Goal: Task Accomplishment & Management: Complete application form

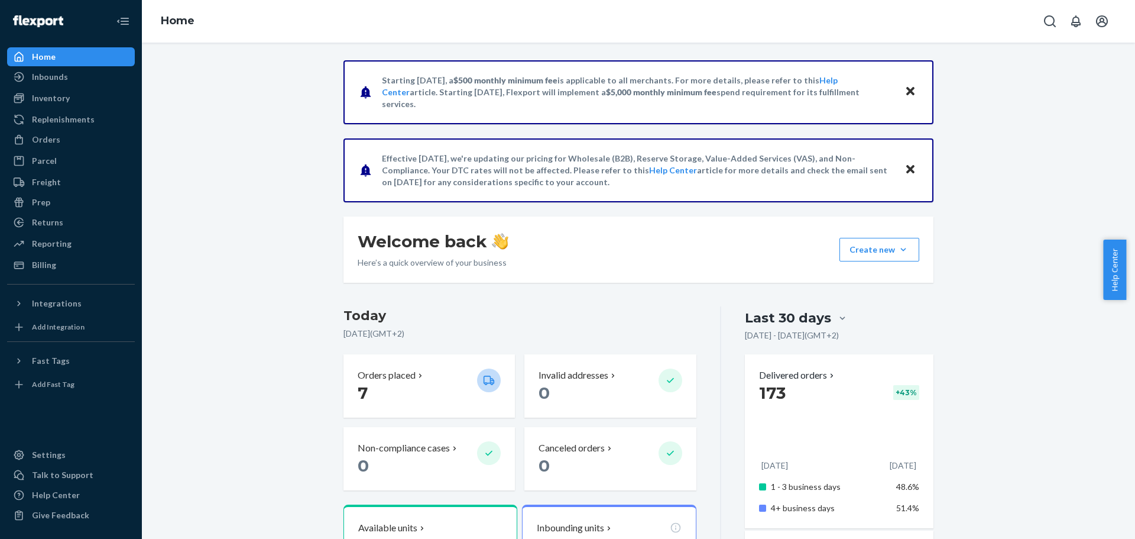
click at [43, 130] on ul "Home Inbounds Shipping Plans Problems Inventory Products Replenishments Orders …" at bounding box center [71, 160] width 128 height 227
click at [33, 134] on div "Orders" at bounding box center [46, 140] width 28 height 12
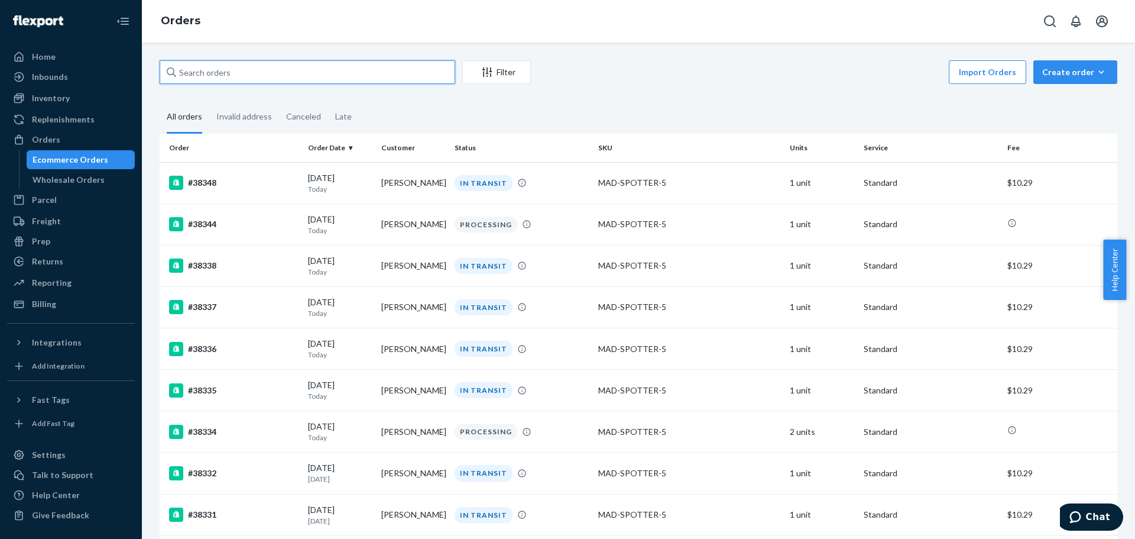
click at [238, 66] on input "text" at bounding box center [308, 72] width 296 height 24
paste input "38223"
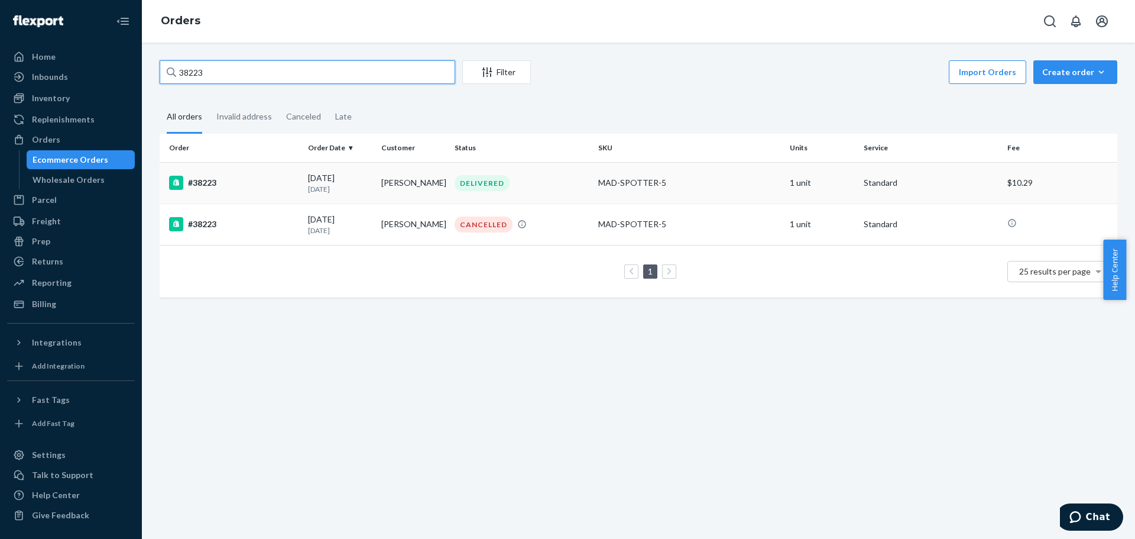
type input "38223"
click at [215, 188] on div "#38223" at bounding box center [234, 183] width 130 height 14
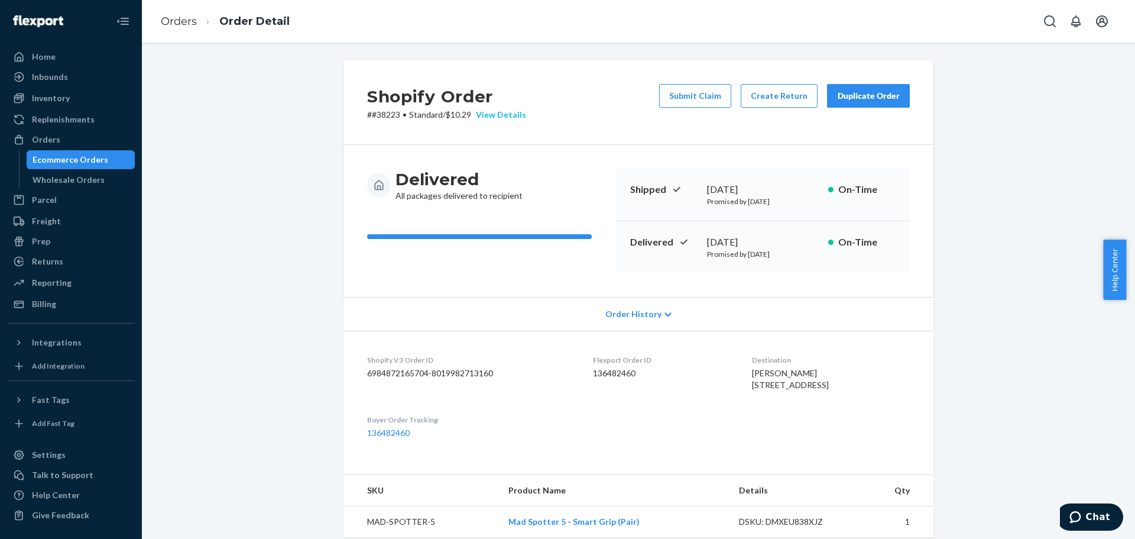
click at [496, 114] on div "View Details" at bounding box center [498, 115] width 55 height 12
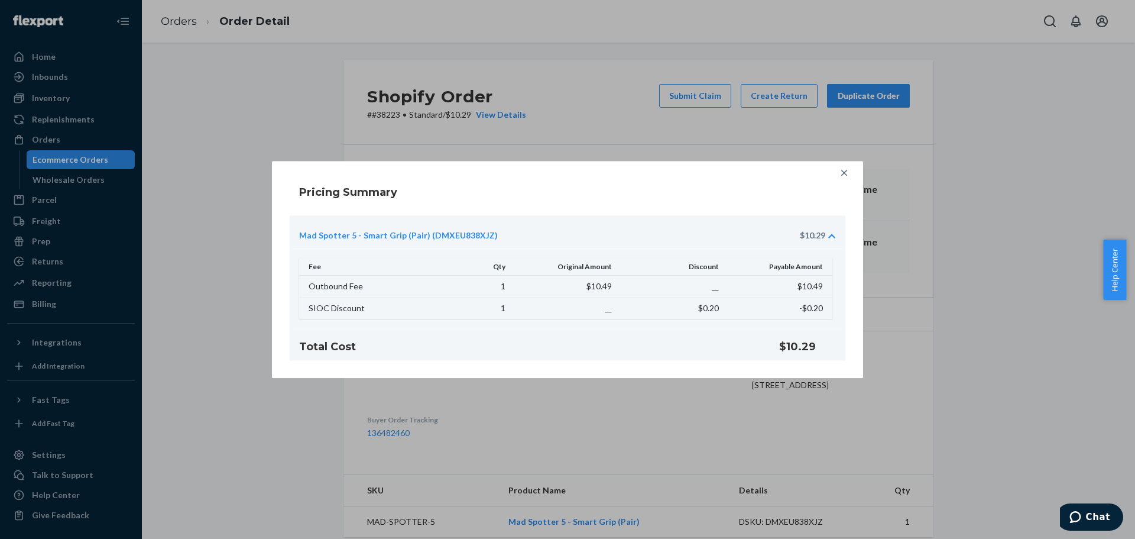
click at [837, 176] on div at bounding box center [845, 173] width 24 height 24
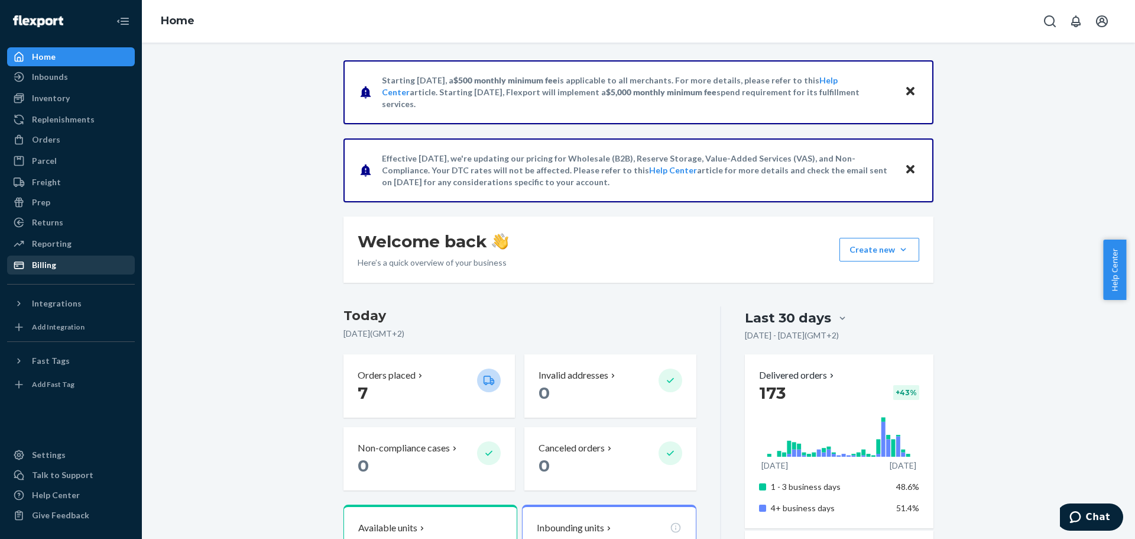
click at [61, 262] on div "Billing" at bounding box center [70, 265] width 125 height 17
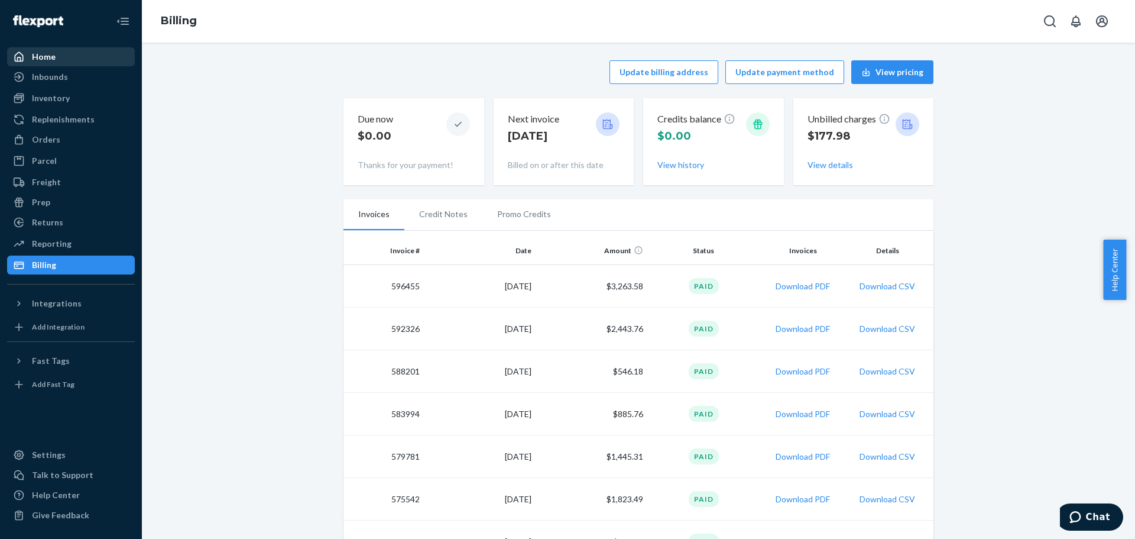
click at [58, 63] on div "Home" at bounding box center [70, 56] width 125 height 17
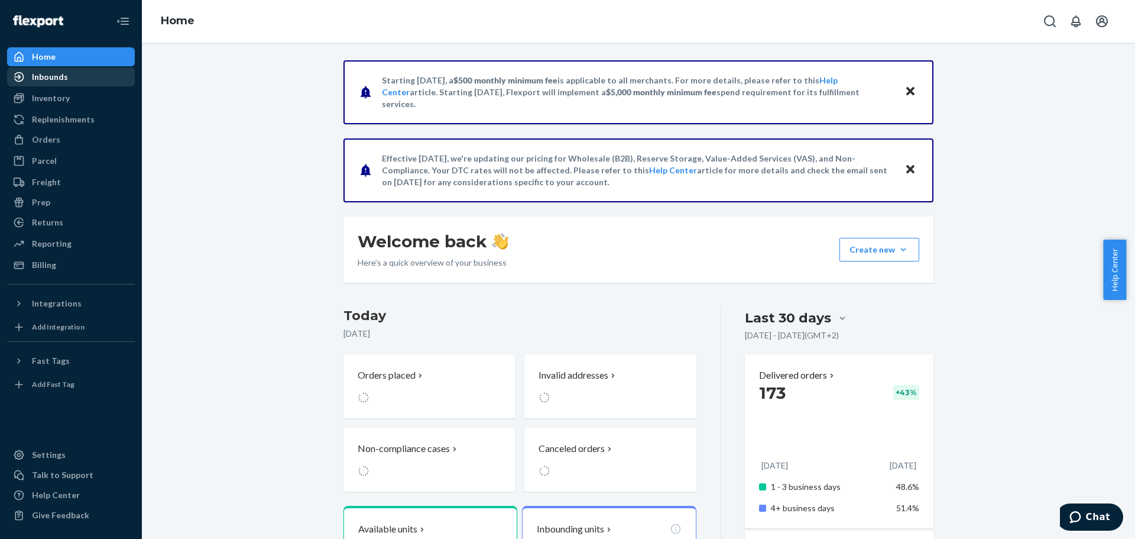
click at [57, 84] on div "Inbounds" at bounding box center [70, 77] width 125 height 17
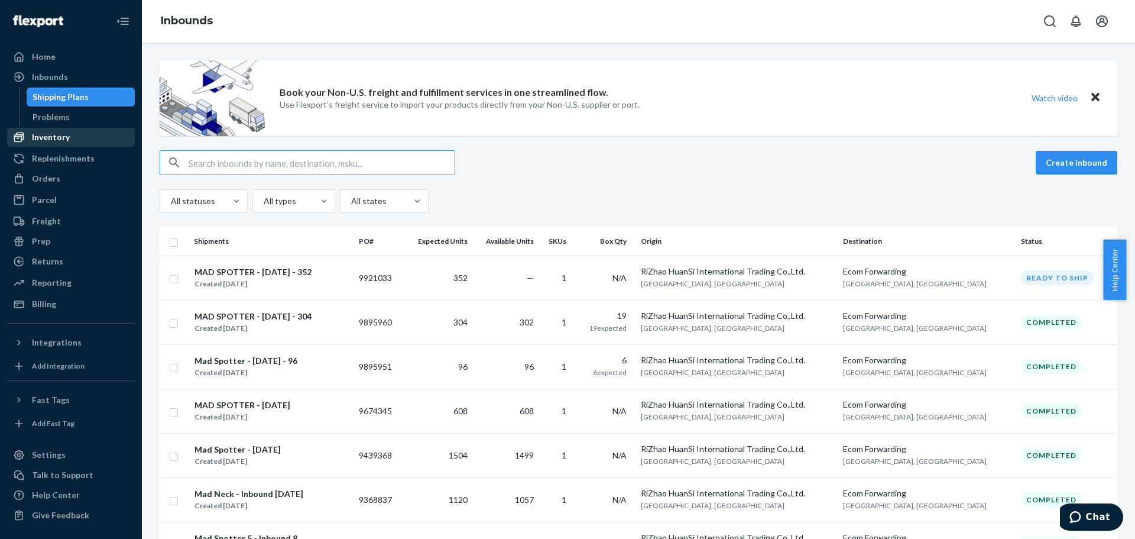
click at [54, 144] on div "Inventory" at bounding box center [70, 137] width 125 height 17
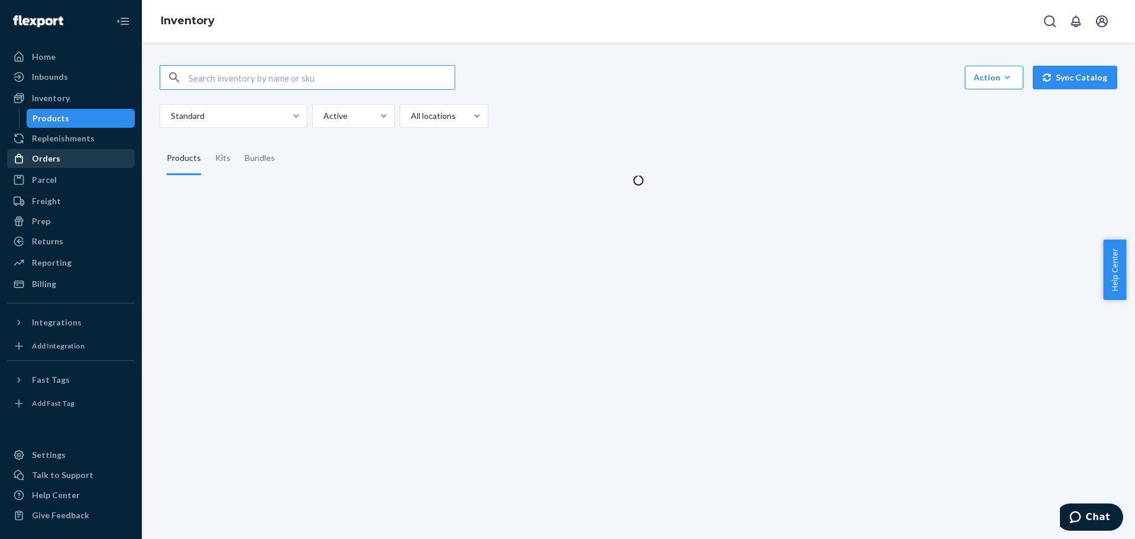
click at [58, 157] on div "Orders" at bounding box center [46, 159] width 28 height 12
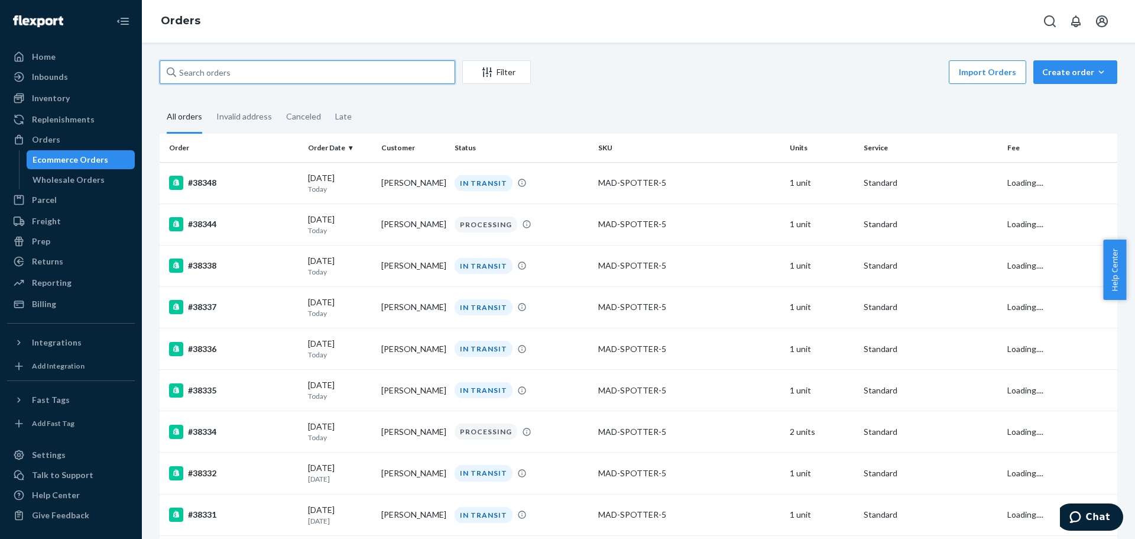
click at [292, 73] on input "text" at bounding box center [308, 72] width 296 height 24
paste input "38223"
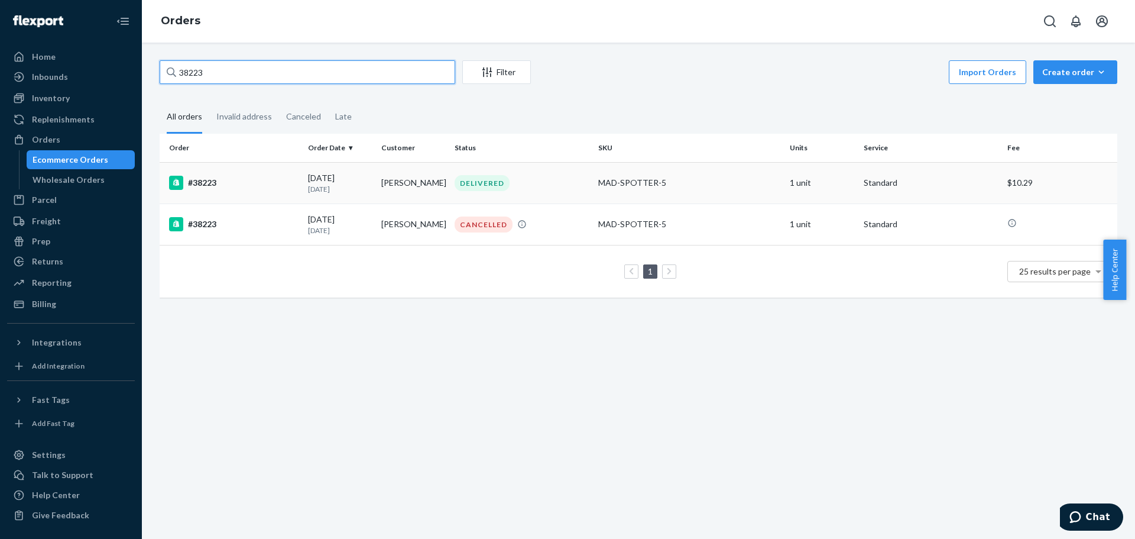
type input "38223"
click at [245, 187] on div "#38223" at bounding box center [234, 183] width 130 height 14
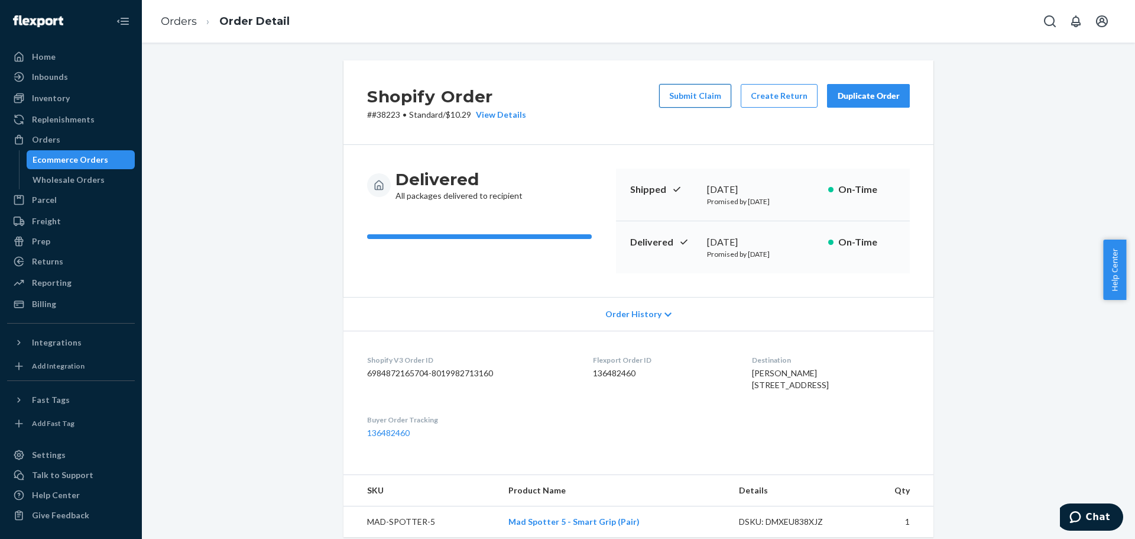
click at [713, 99] on button "Submit Claim" at bounding box center [695, 96] width 72 height 24
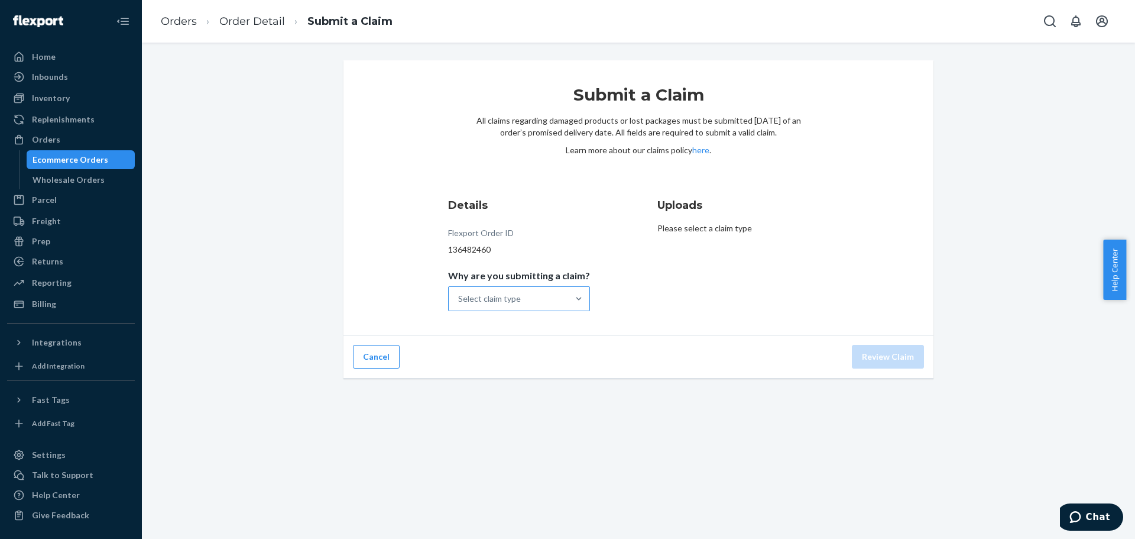
click at [562, 307] on div "Select claim type" at bounding box center [508, 299] width 119 height 24
click at [459, 305] on input "Why are you submitting a claim? Select claim type" at bounding box center [458, 299] width 1 height 12
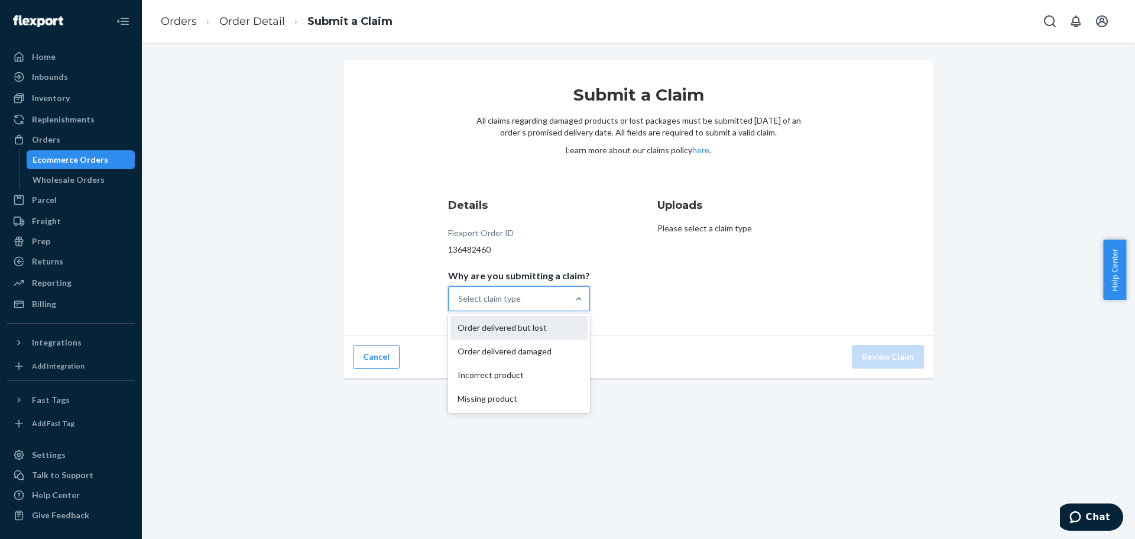
click at [551, 329] on div "Order delivered but lost" at bounding box center [519, 328] width 137 height 24
click at [459, 305] on input "Why are you submitting a claim? option Order delivered but lost focused, 1 of 4…" at bounding box center [458, 299] width 1 height 12
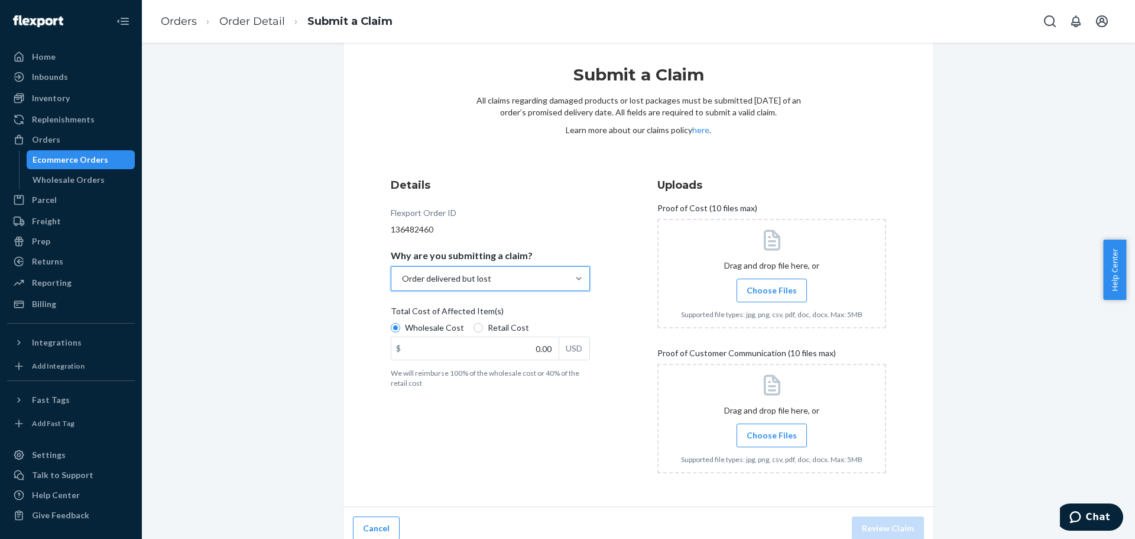
scroll to position [31, 0]
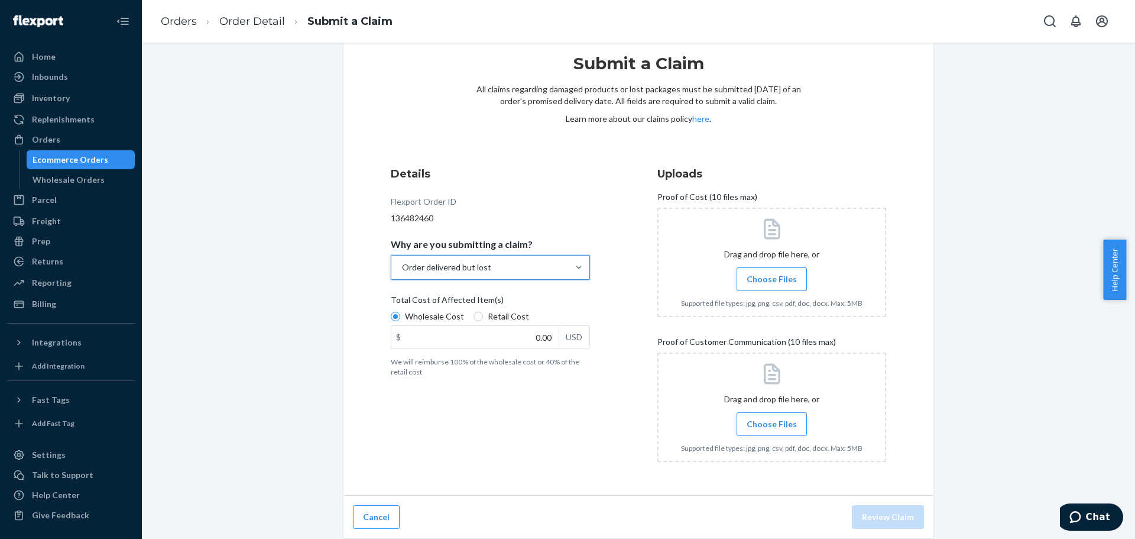
click at [773, 423] on span "Choose Files" at bounding box center [772, 424] width 50 height 12
click at [772, 423] on input "Choose Files" at bounding box center [772, 423] width 1 height 13
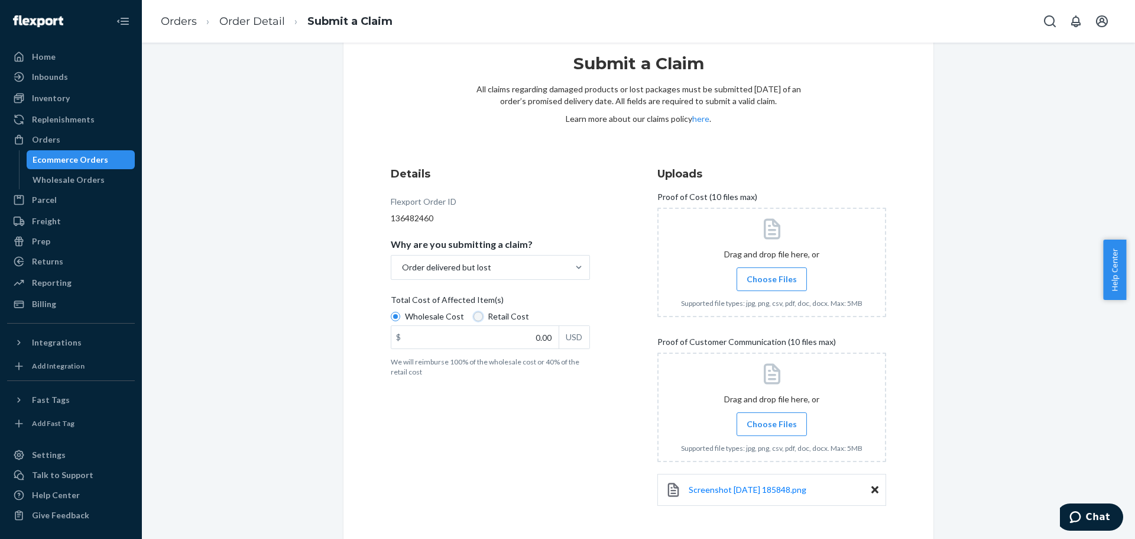
click at [474, 320] on input "Retail Cost" at bounding box center [478, 316] width 9 height 9
radio input "true"
click at [393, 321] on label "Wholesale Cost" at bounding box center [427, 316] width 73 height 12
click at [393, 321] on input "Wholesale Cost" at bounding box center [395, 316] width 9 height 9
radio input "true"
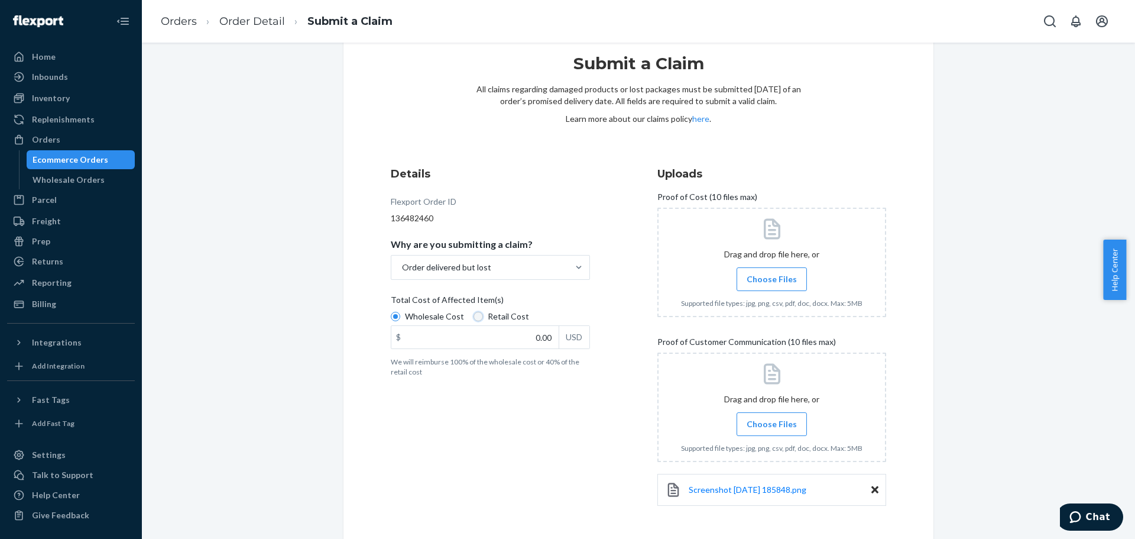
click at [474, 317] on input "Retail Cost" at bounding box center [478, 316] width 9 height 9
radio input "true"
radio input "false"
click at [480, 346] on input "0.00" at bounding box center [474, 337] width 167 height 22
type input "55.00"
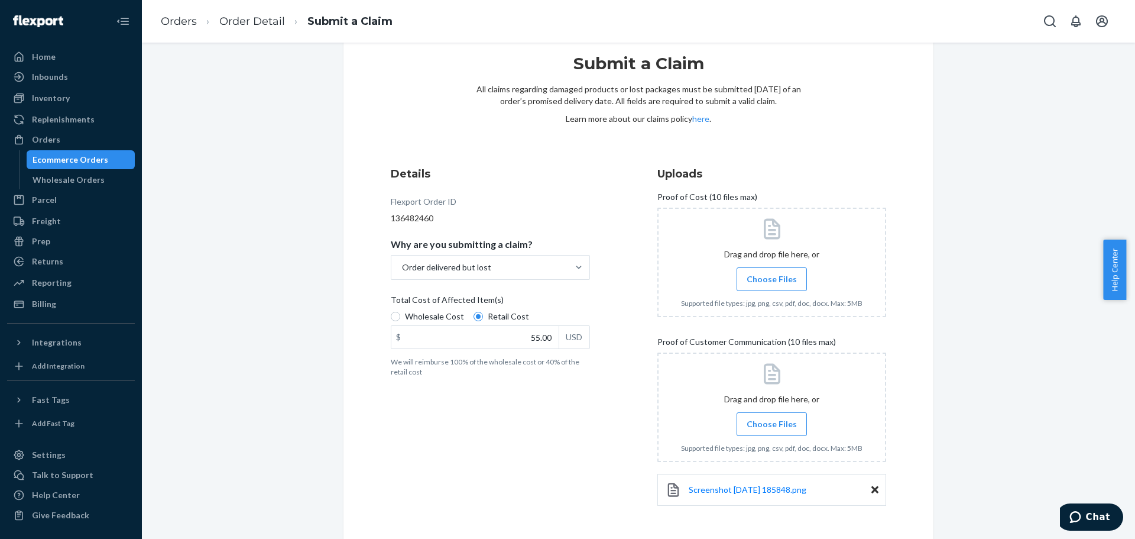
click at [558, 373] on p "We will reimburse 100% of the wholesale cost or 40% of the retail cost" at bounding box center [490, 367] width 199 height 20
click at [400, 321] on input "Wholesale Cost" at bounding box center [395, 316] width 9 height 9
radio input "true"
click at [501, 322] on div "Wholesale Cost Retail Cost" at bounding box center [490, 317] width 209 height 15
click at [400, 321] on input "Wholesale Cost" at bounding box center [395, 316] width 9 height 9
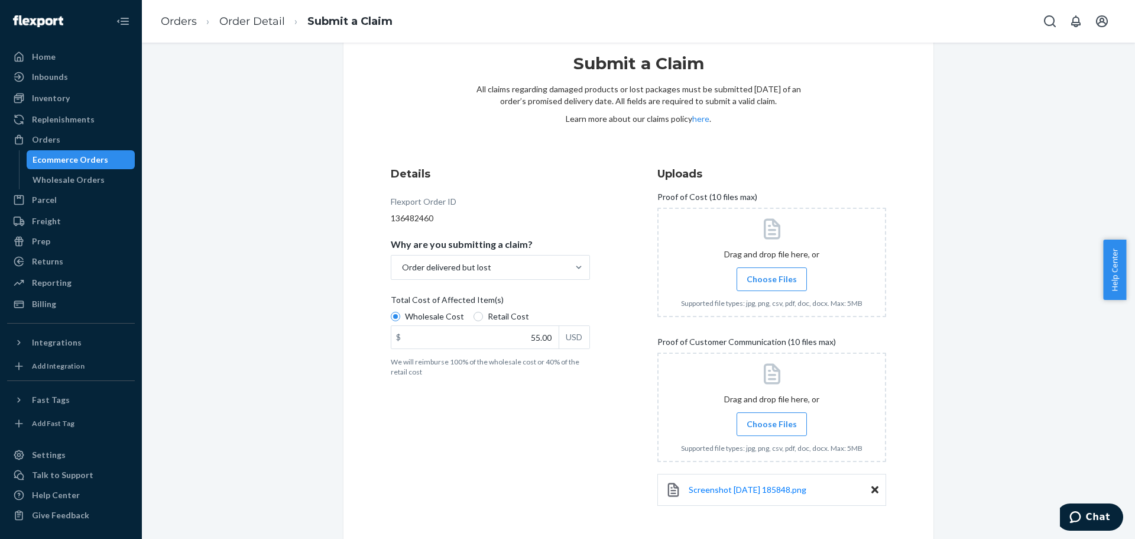
click at [505, 316] on span "Retail Cost" at bounding box center [508, 316] width 41 height 12
click at [483, 316] on input "Retail Cost" at bounding box center [478, 316] width 9 height 9
radio input "true"
radio input "false"
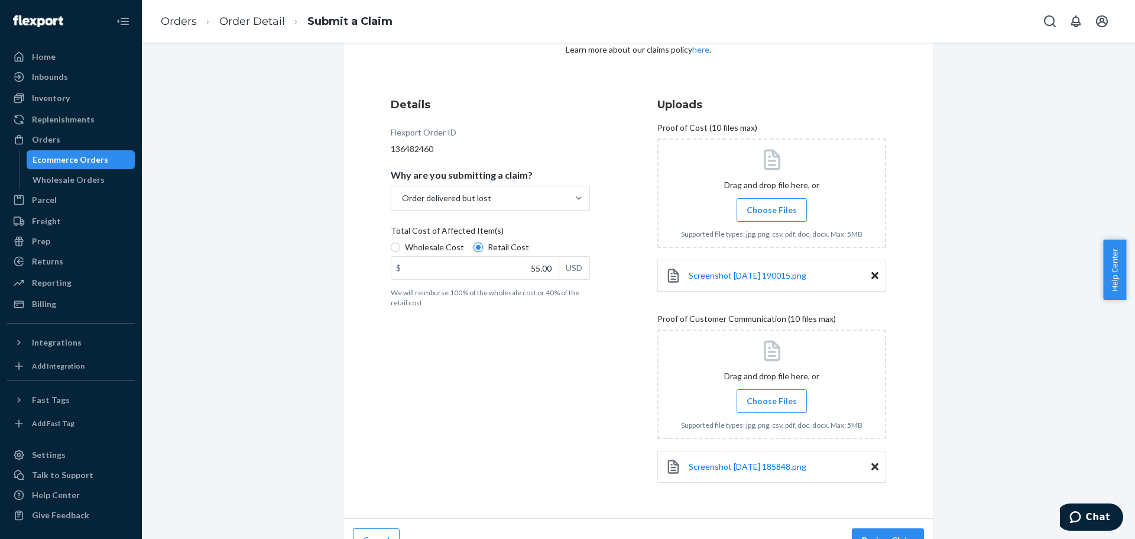
scroll to position [124, 0]
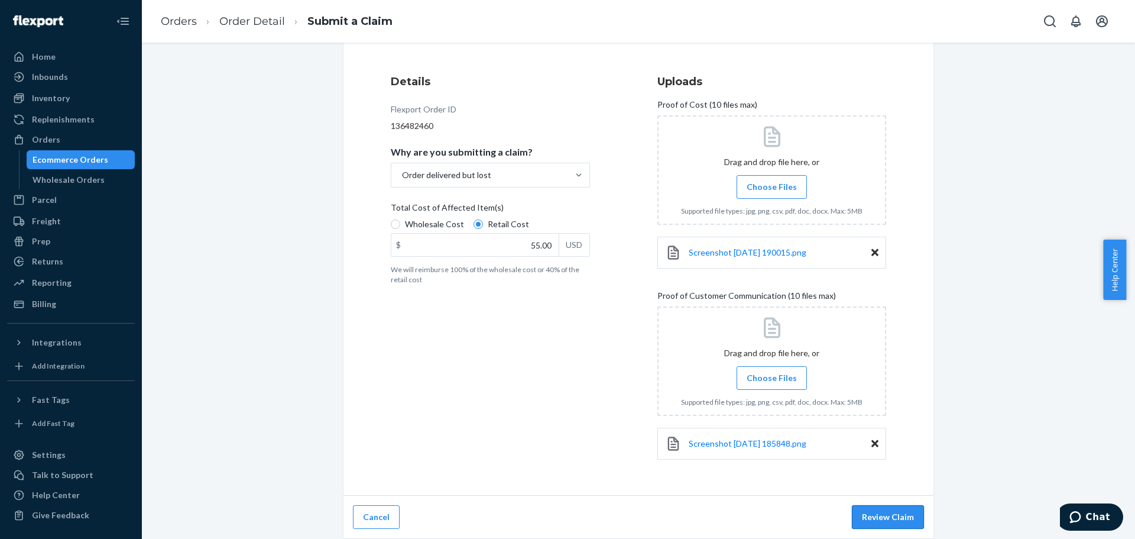
click at [891, 519] on button "Review Claim" at bounding box center [888, 517] width 72 height 24
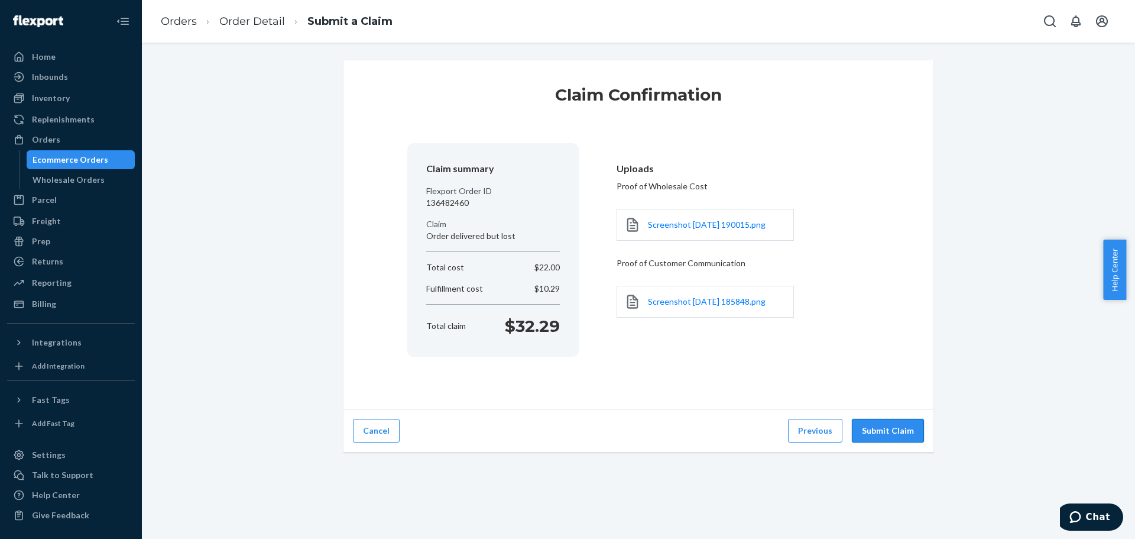
click at [887, 430] on button "Submit Claim" at bounding box center [888, 431] width 72 height 24
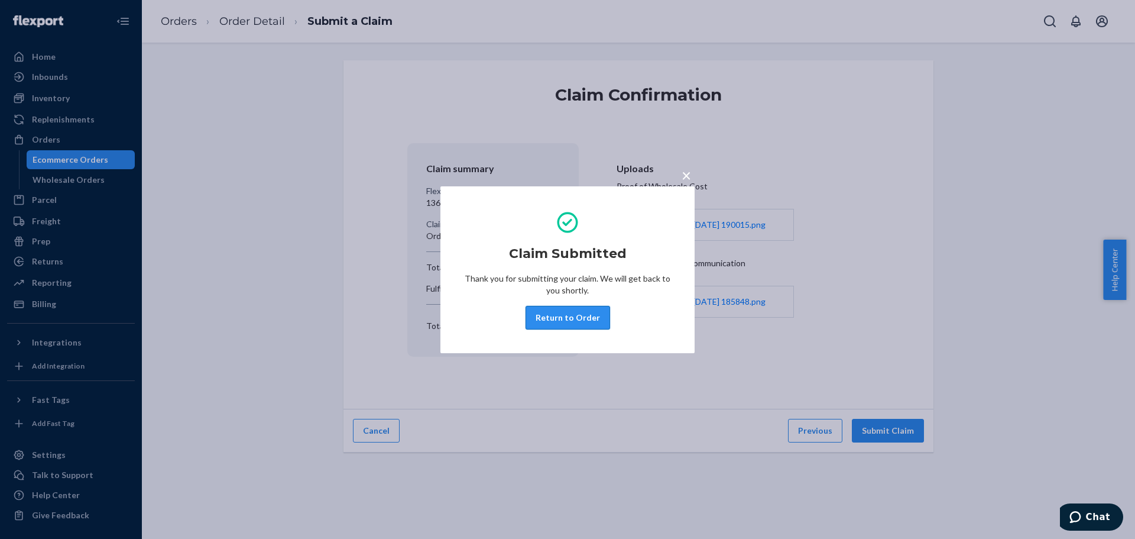
click at [596, 319] on button "Return to Order" at bounding box center [568, 318] width 85 height 24
